Goal: Task Accomplishment & Management: Use online tool/utility

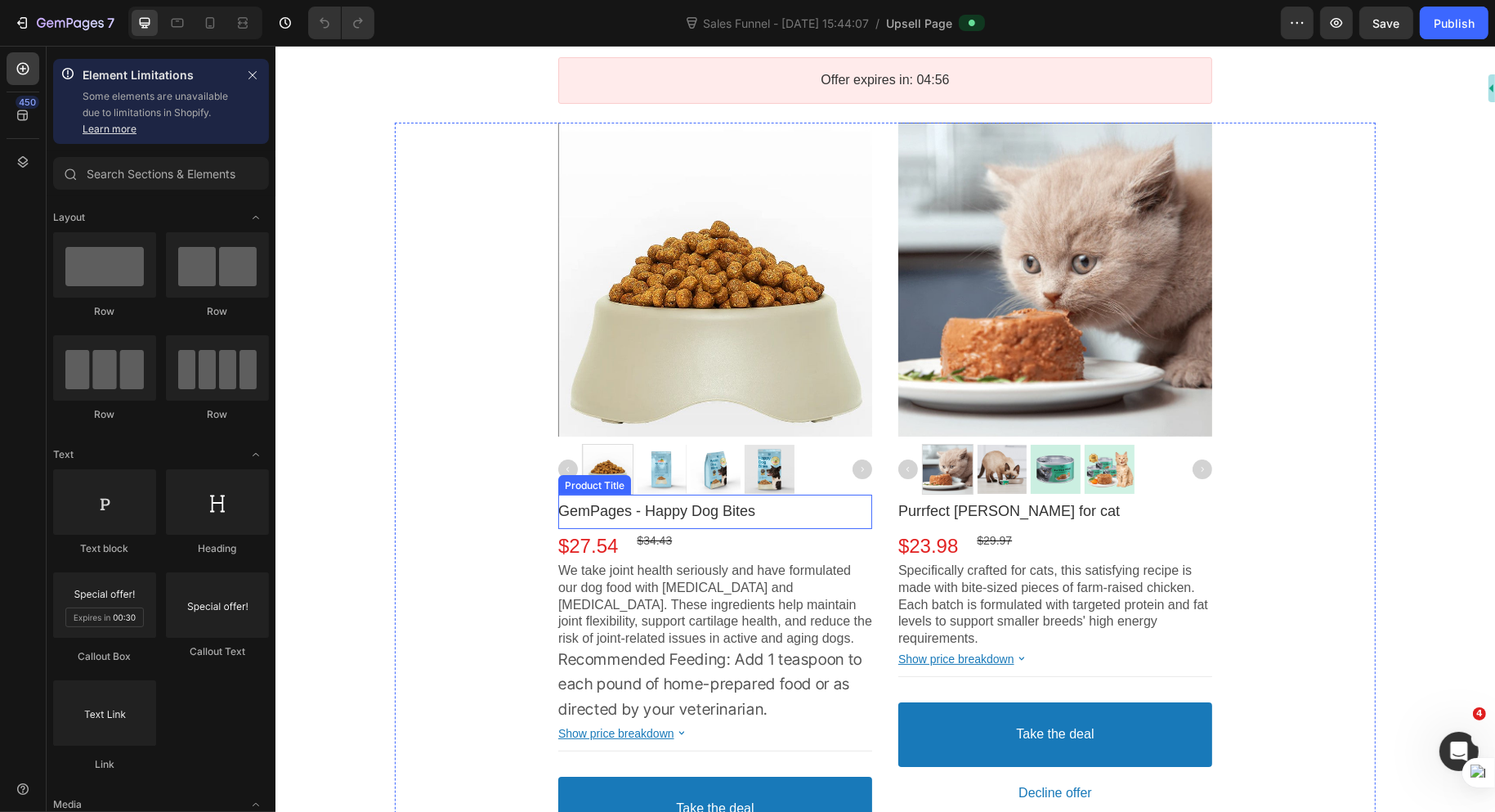
click at [700, 509] on bdo "GemPages - Happy Dog Bites" at bounding box center [656, 511] width 197 height 16
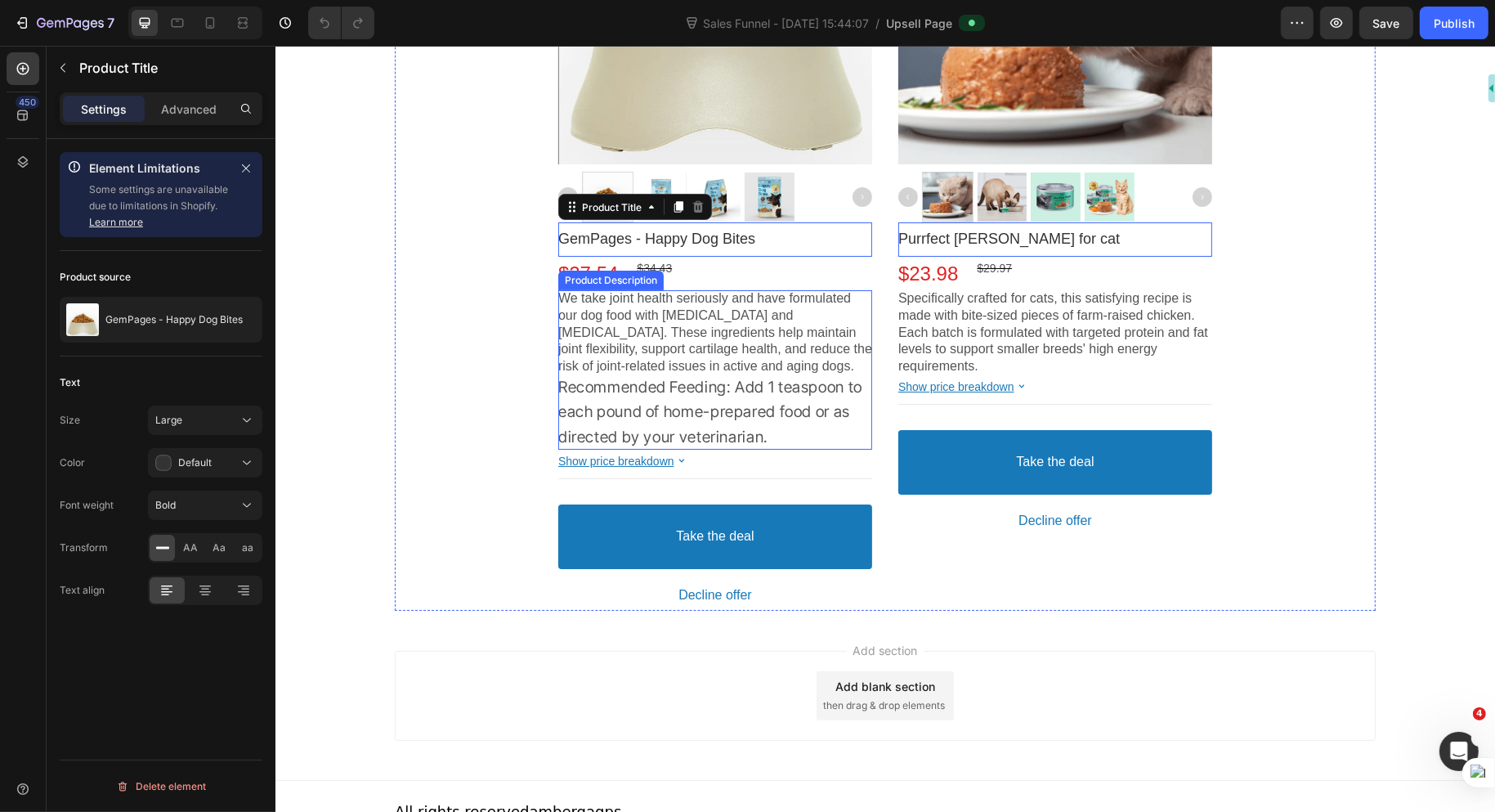
click at [728, 399] on p "Recommended Feeding: Add 1 teaspoon to each pound of home-prepared food or as d…" at bounding box center [715, 413] width 314 height 75
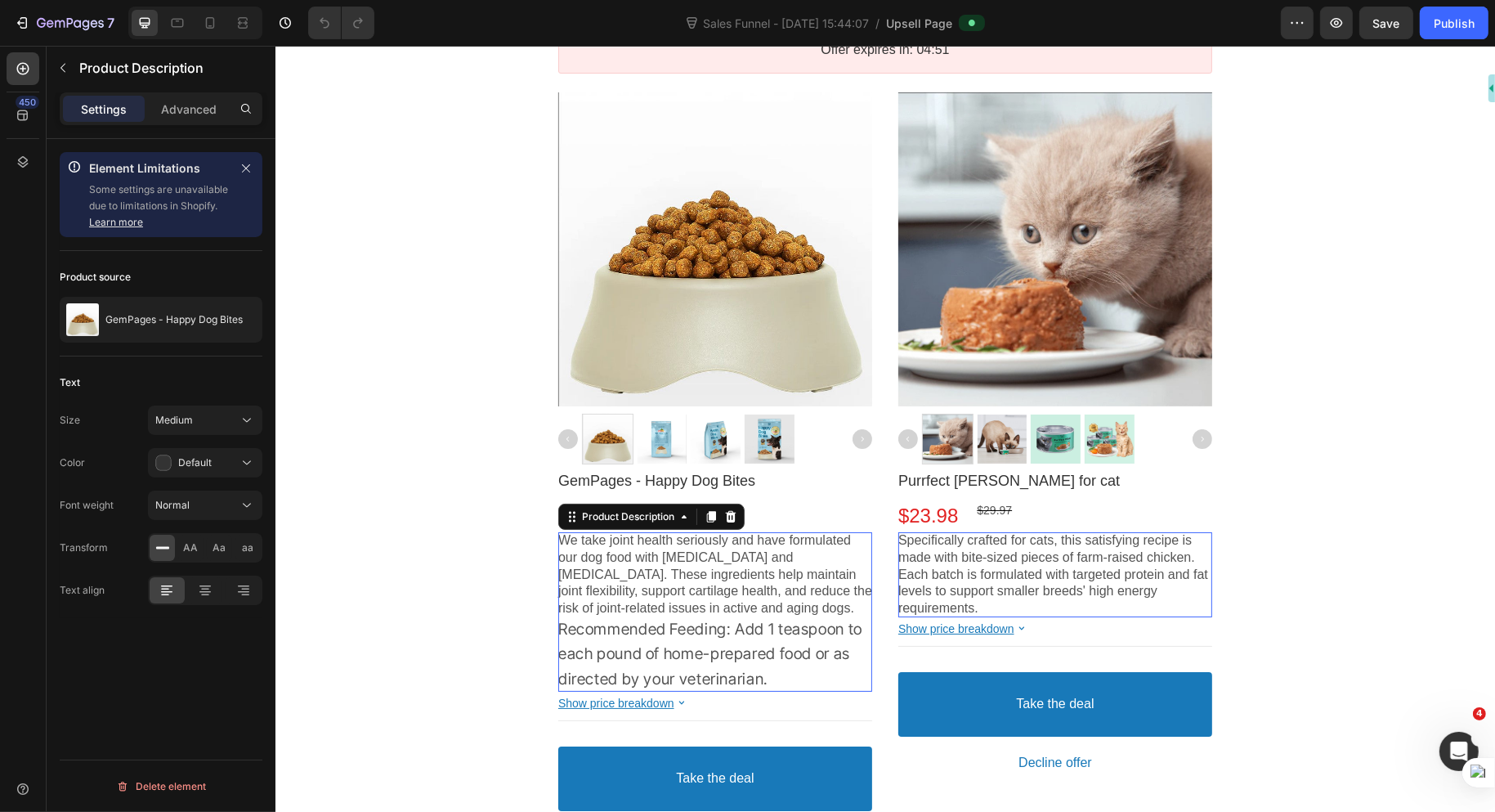
scroll to position [27, 0]
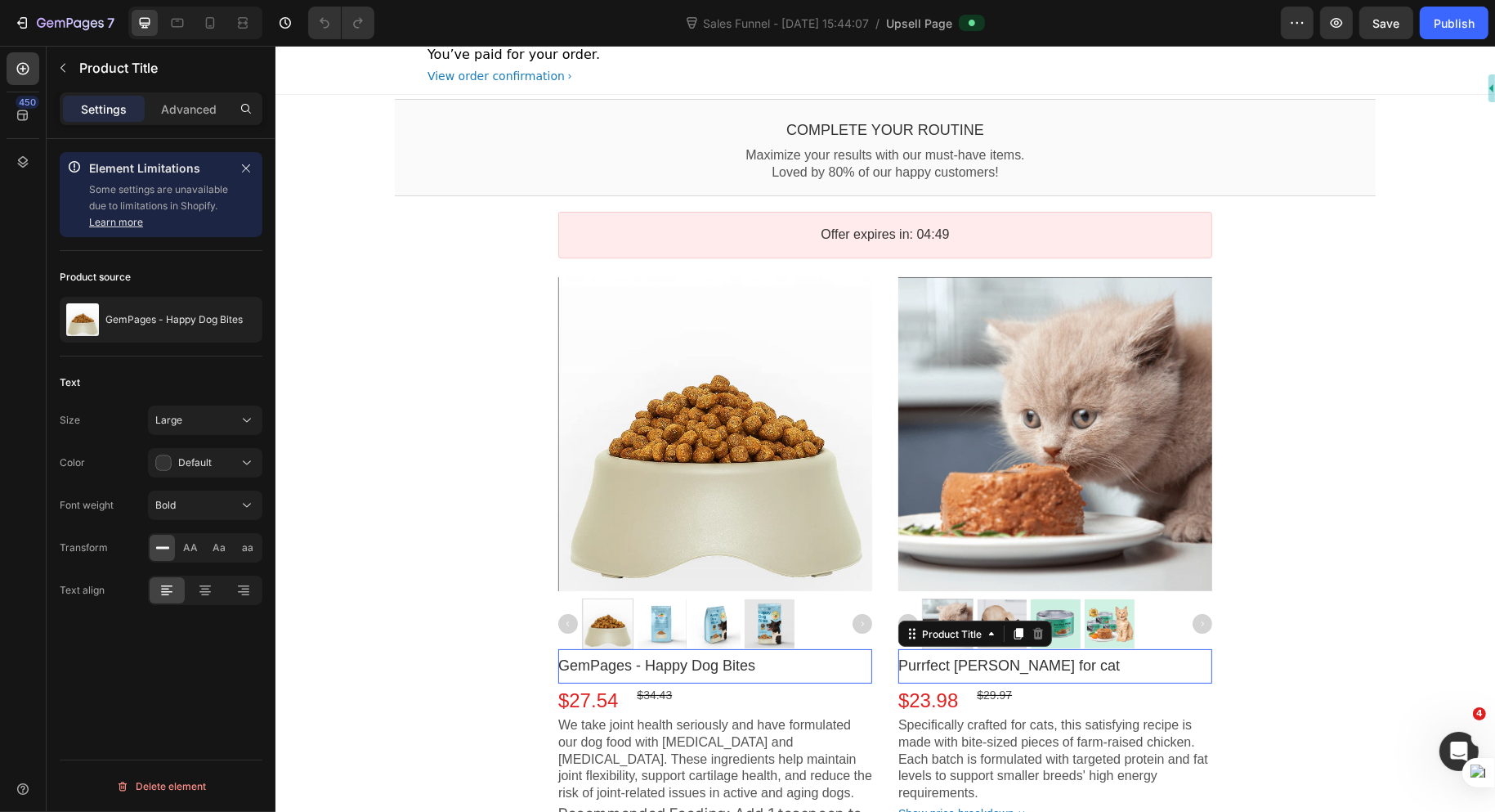
click at [755, 663] on bdo "Purrfect [PERSON_NAME] for cat" at bounding box center [656, 665] width 197 height 16
click at [171, 457] on div "Default" at bounding box center [196, 463] width 83 height 16
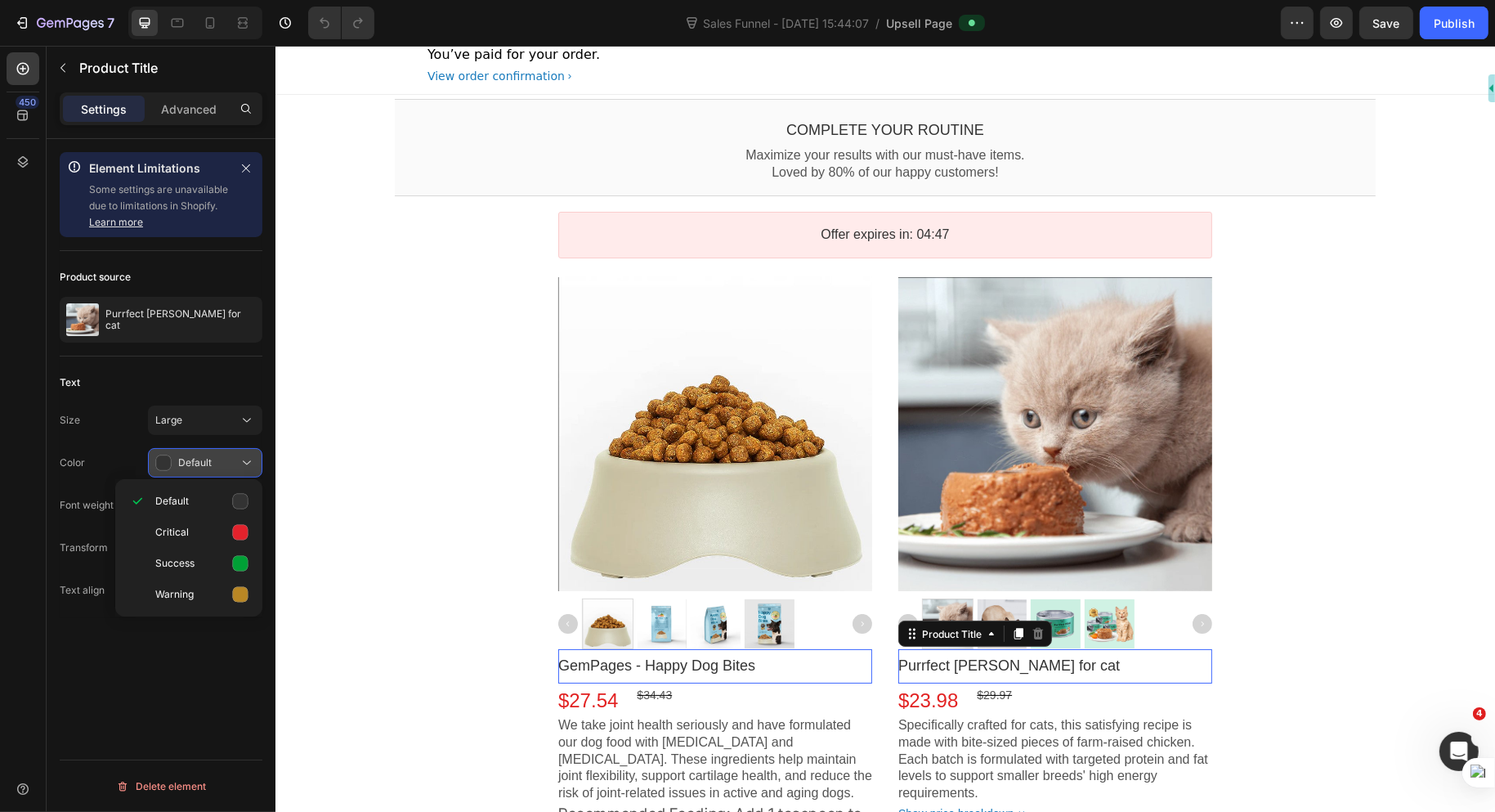
click at [171, 457] on div "Default" at bounding box center [196, 463] width 83 height 16
click at [244, 598] on div at bounding box center [243, 590] width 36 height 26
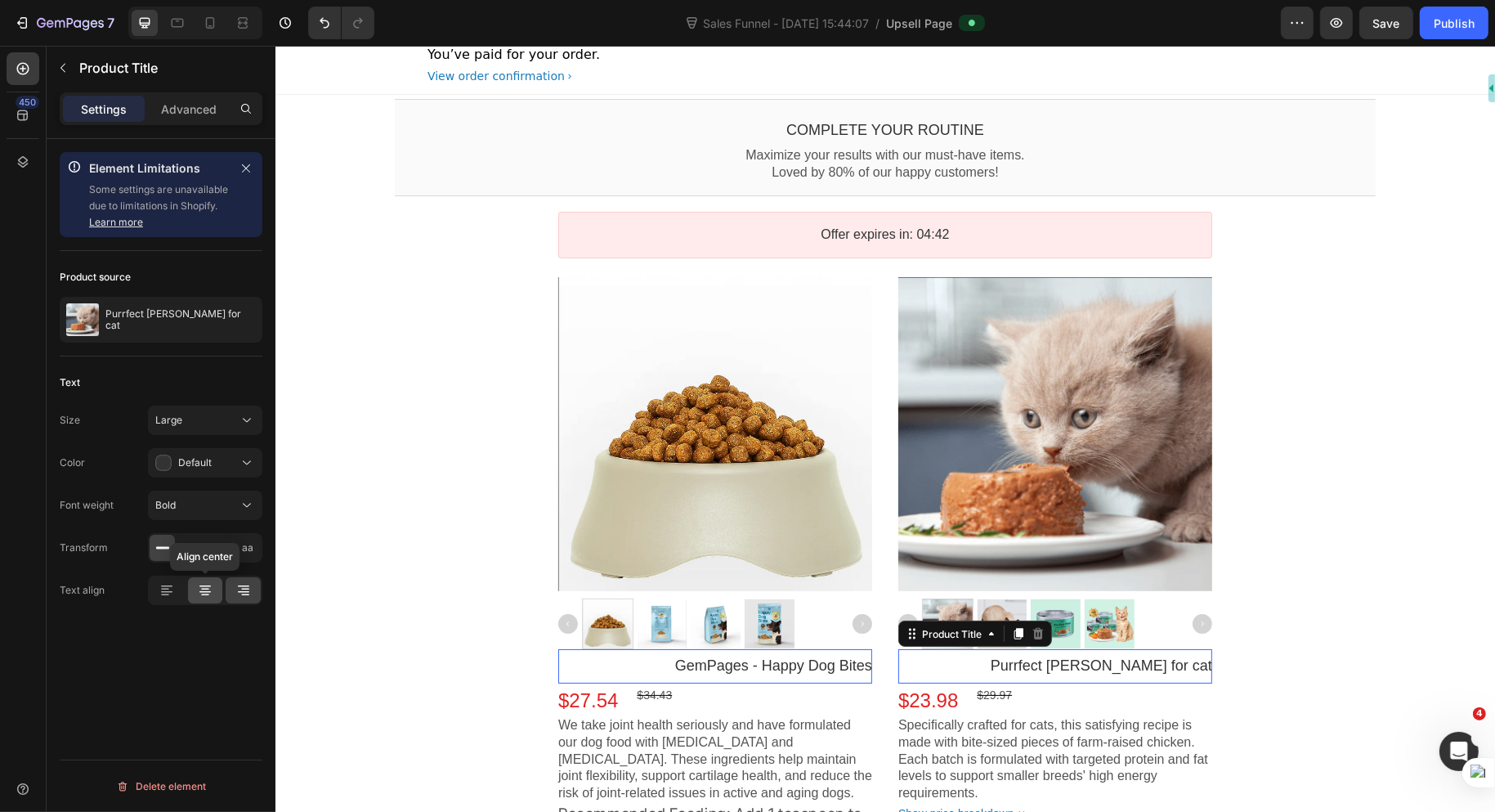
click at [206, 594] on icon at bounding box center [205, 595] width 8 height 2
click at [156, 589] on div at bounding box center [167, 590] width 36 height 26
click at [196, 550] on span "AA" at bounding box center [191, 548] width 15 height 15
click at [219, 545] on span "Aa" at bounding box center [220, 548] width 13 height 15
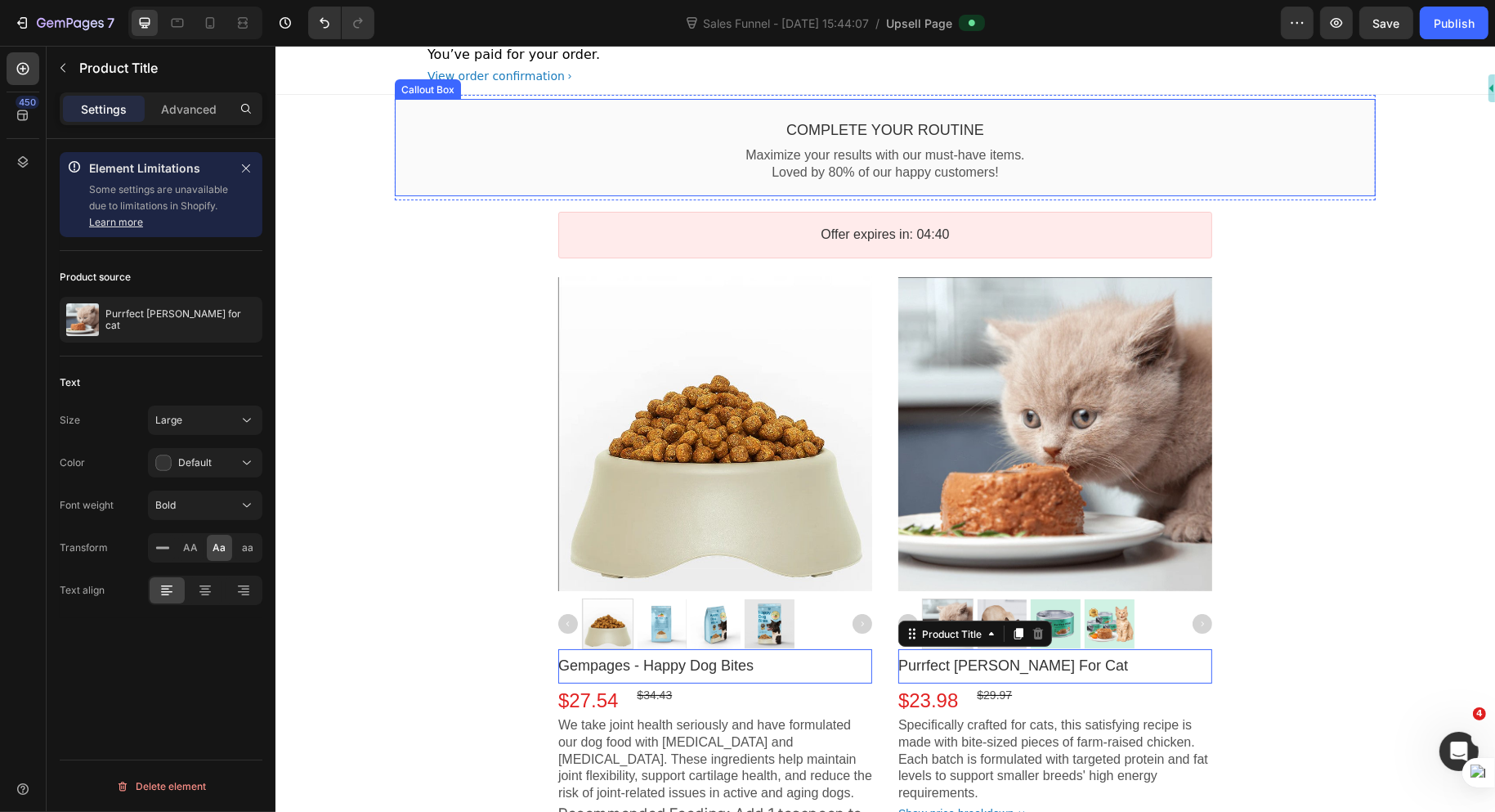
scroll to position [0, 0]
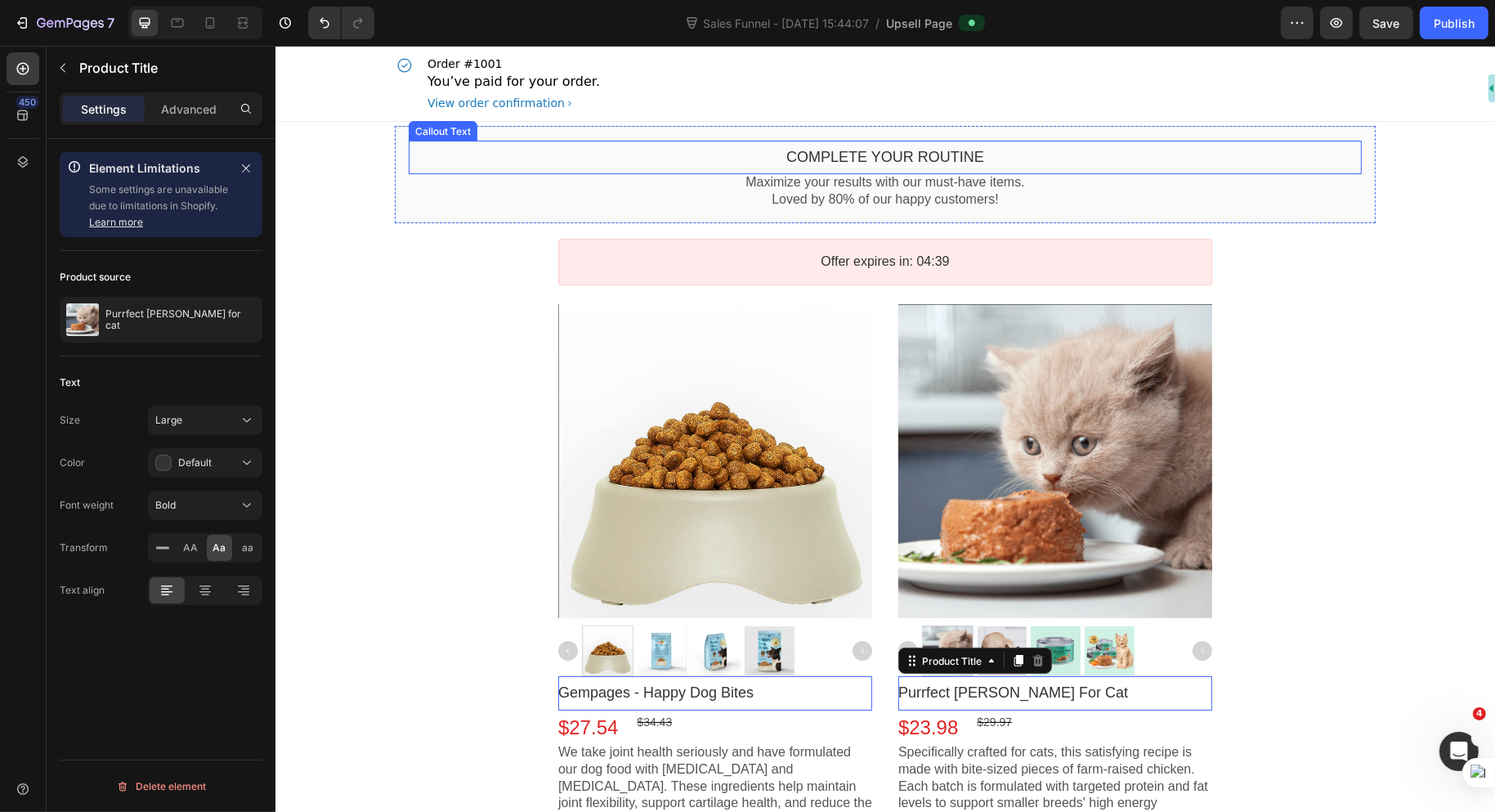
click at [862, 159] on bdo "Complete your routine" at bounding box center [884, 157] width 198 height 16
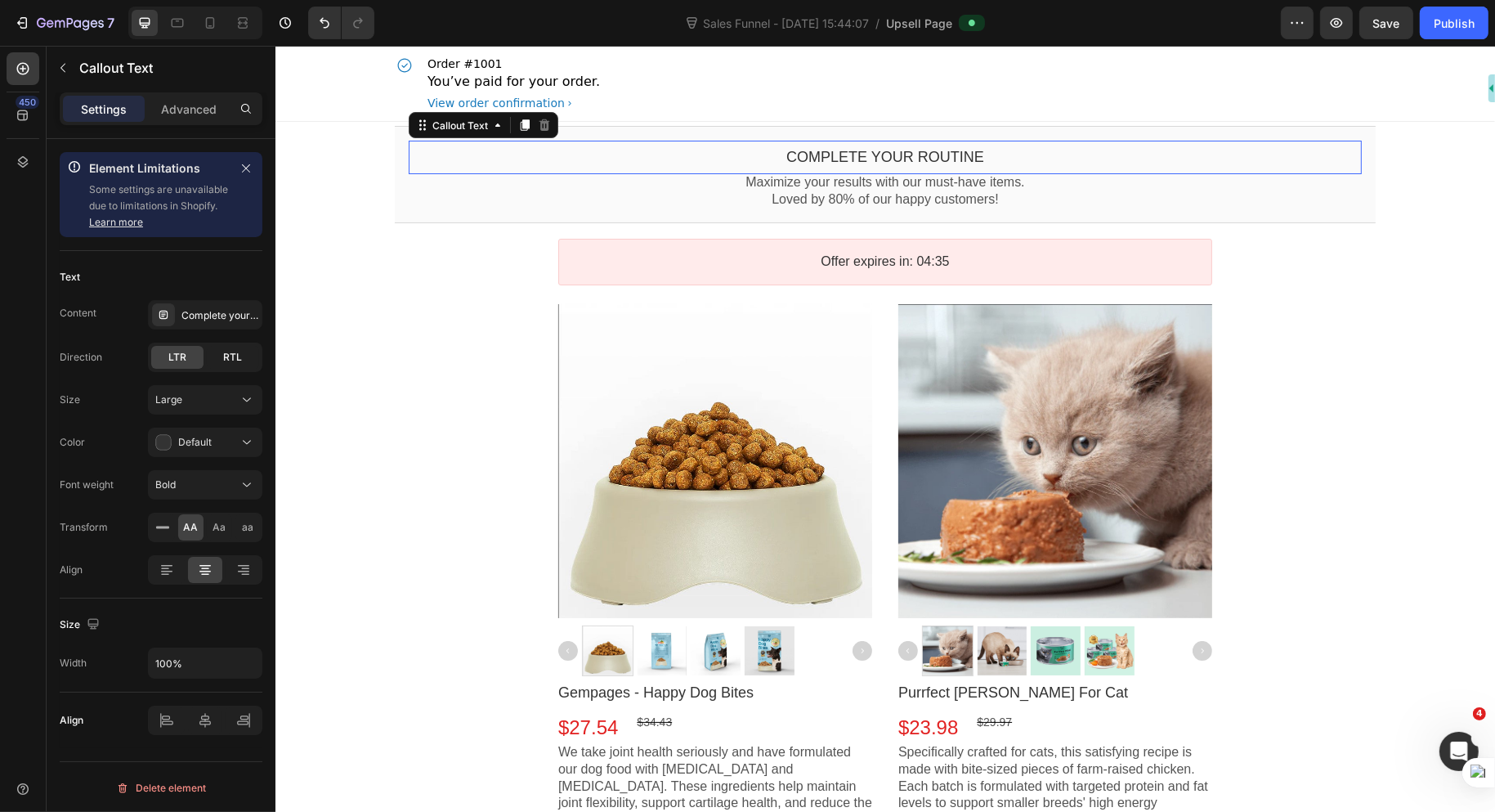
click at [233, 352] on span "RTL" at bounding box center [233, 357] width 19 height 15
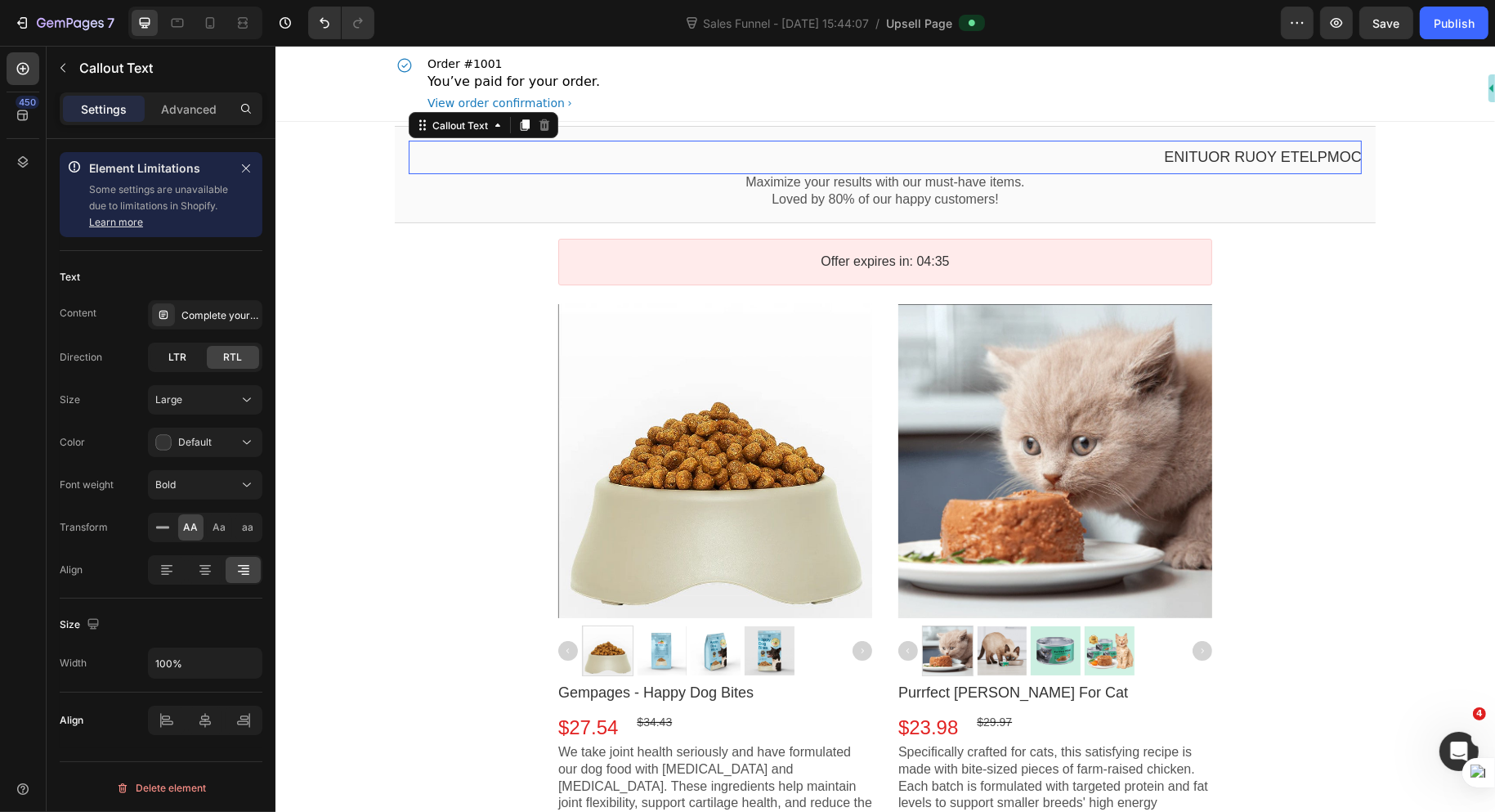
click at [189, 361] on div "LTR" at bounding box center [177, 356] width 52 height 23
click at [222, 360] on div "RTL" at bounding box center [232, 356] width 52 height 23
click at [170, 361] on span "LTR" at bounding box center [178, 357] width 18 height 15
click at [217, 355] on div "RTL" at bounding box center [232, 356] width 52 height 23
